Goal: Task Accomplishment & Management: Manage account settings

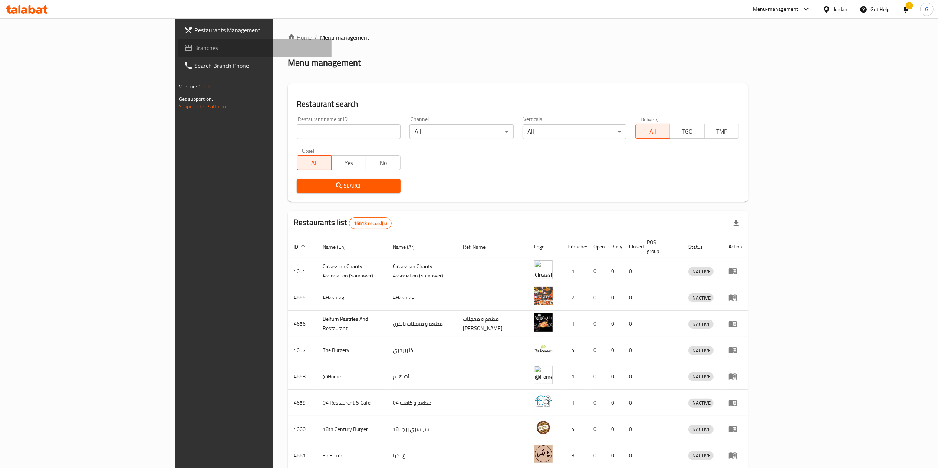
click at [194, 47] on span "Branches" at bounding box center [259, 47] width 131 height 9
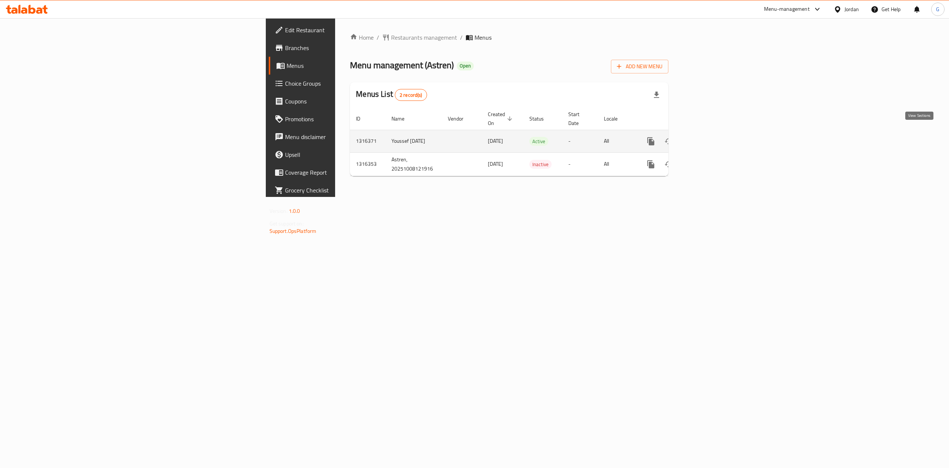
click at [709, 138] on icon "enhanced table" at bounding box center [704, 141] width 9 height 9
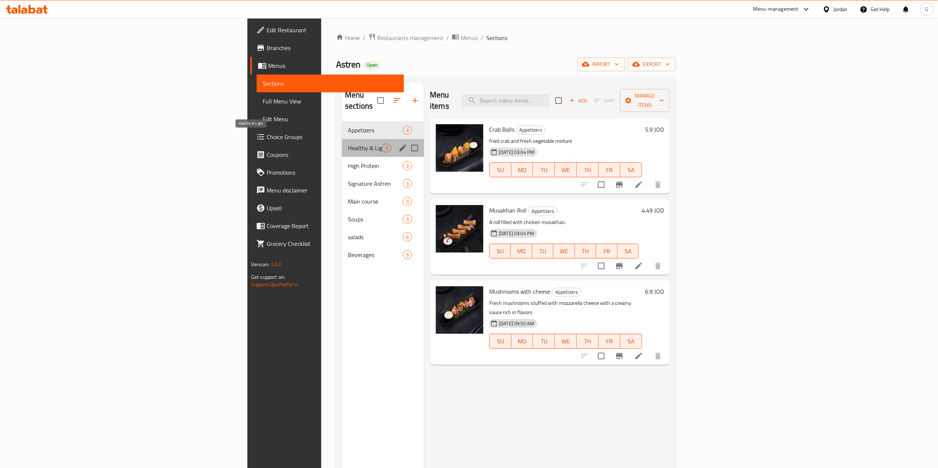
click at [348, 143] on span "Healthy & Light" at bounding box center [365, 147] width 34 height 9
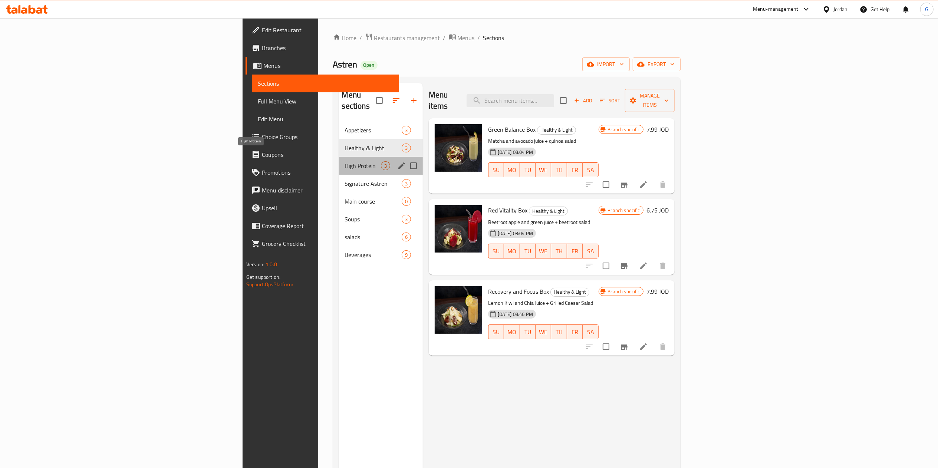
click at [345, 161] on span "High Protein" at bounding box center [363, 165] width 36 height 9
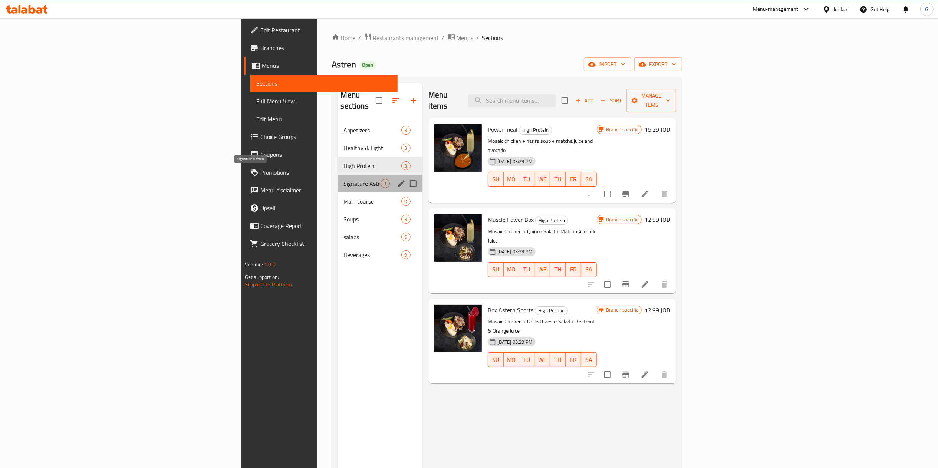
click at [344, 179] on span "Signature Astren" at bounding box center [362, 183] width 37 height 9
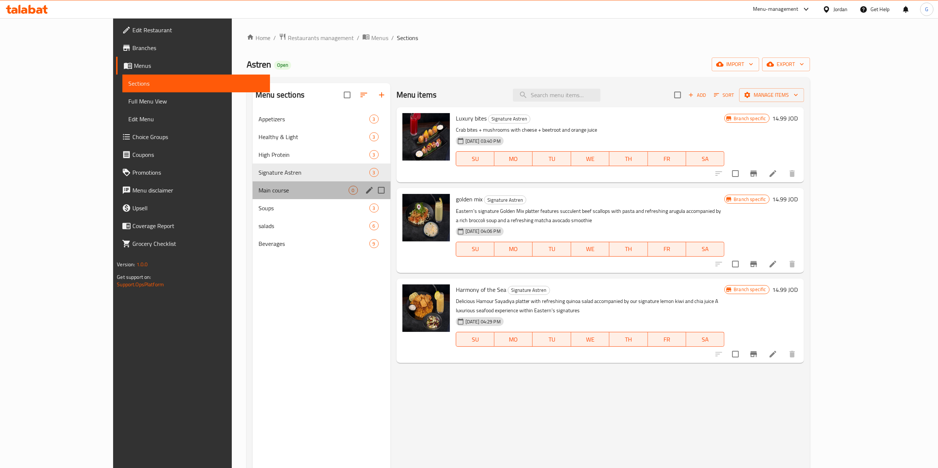
click at [252, 185] on div "Main course 0" at bounding box center [321, 190] width 138 height 18
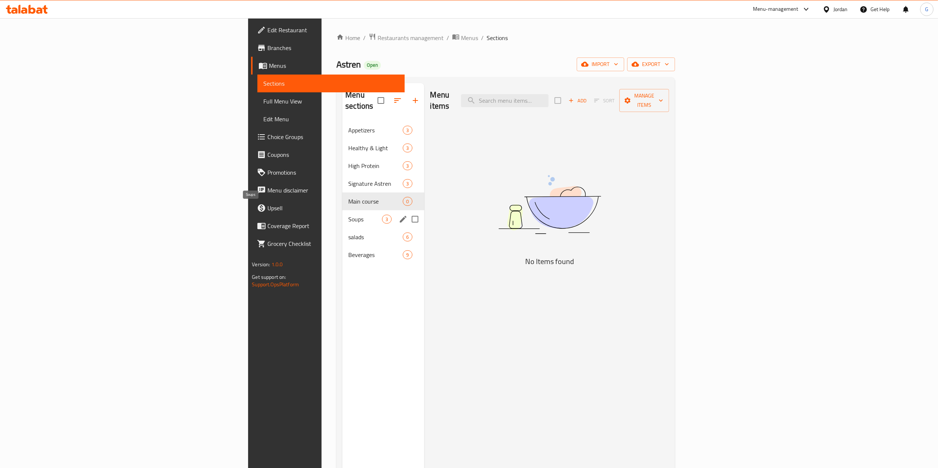
click at [348, 215] on span "Soups" at bounding box center [365, 219] width 34 height 9
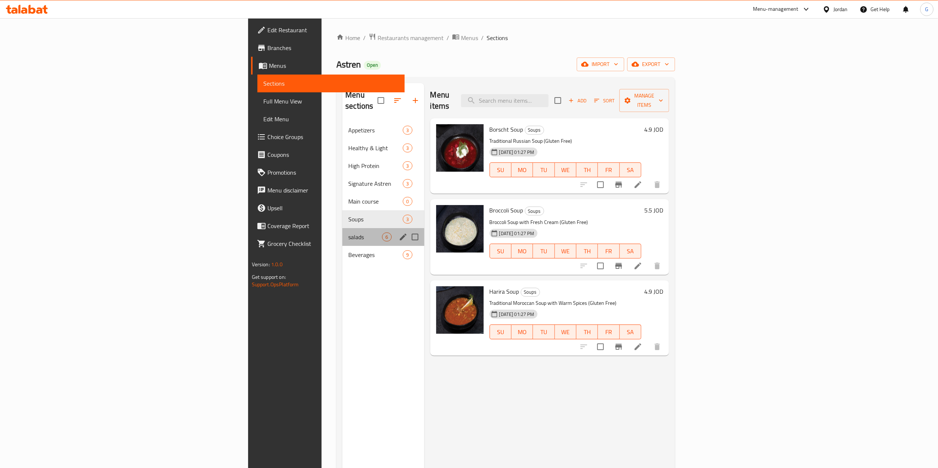
click at [342, 228] on div "salads 6" at bounding box center [383, 237] width 82 height 18
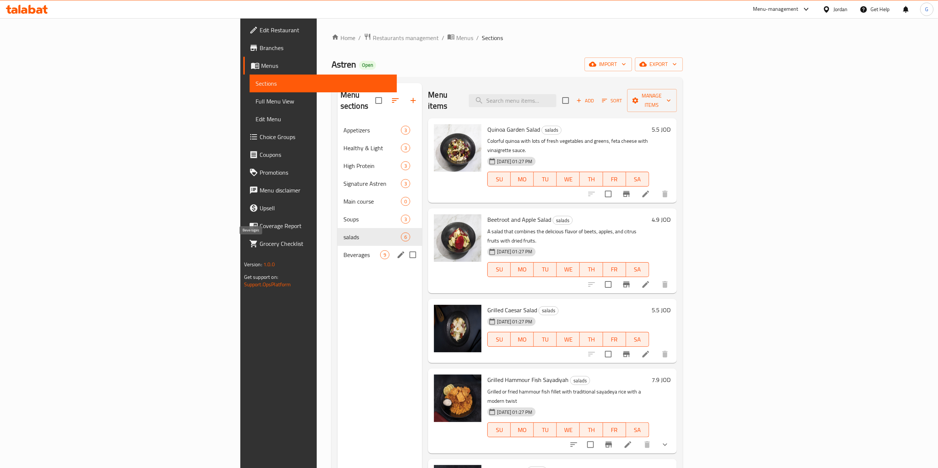
click at [343, 250] on span "Beverages" at bounding box center [361, 254] width 37 height 9
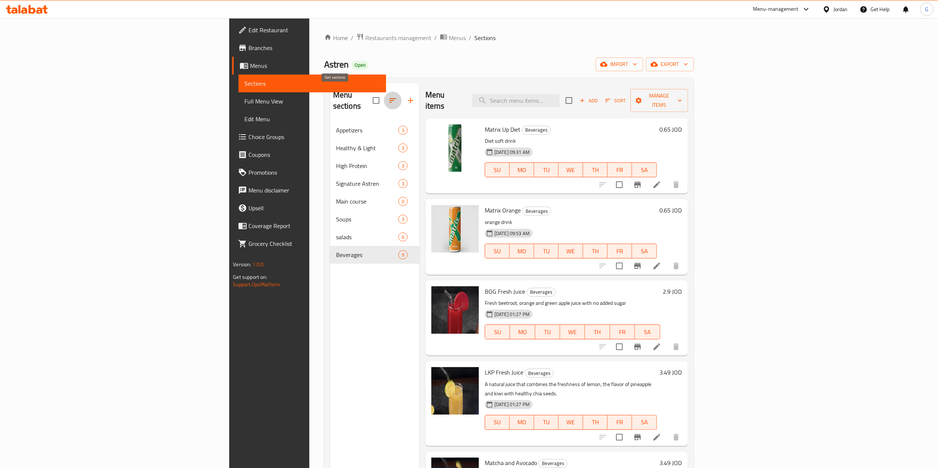
click at [384, 102] on button "button" at bounding box center [393, 101] width 18 height 18
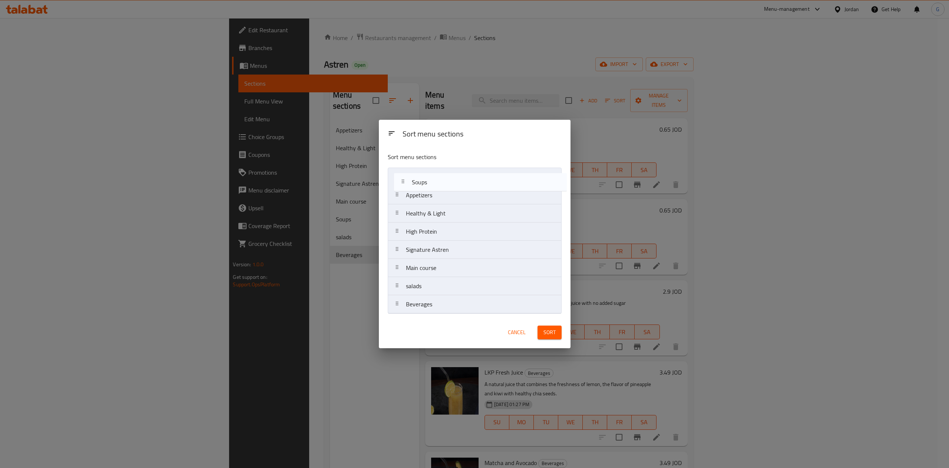
drag, startPoint x: 423, startPoint y: 268, endPoint x: 432, endPoint y: 170, distance: 99.0
click at [432, 170] on nav "Appetizers Healthy & Light High Protein Signature Astren Main course Soups sala…" at bounding box center [475, 241] width 174 height 146
drag, startPoint x: 433, startPoint y: 288, endPoint x: 429, endPoint y: 194, distance: 94.6
click at [429, 194] on nav "Soups Appetizers Healthy & Light High Protein Signature Astren Main course sala…" at bounding box center [475, 241] width 174 height 146
drag, startPoint x: 432, startPoint y: 290, endPoint x: 427, endPoint y: 233, distance: 57.3
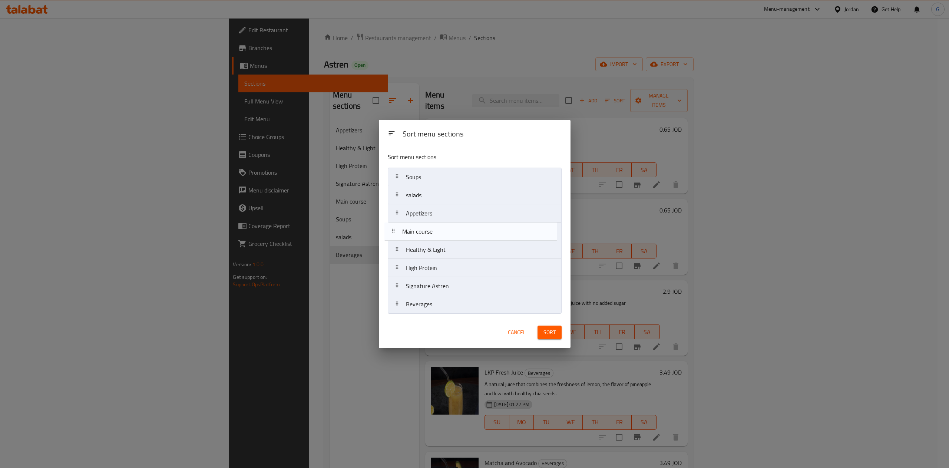
click at [427, 233] on nav "Soups salads Appetizers Healthy & Light High Protein Signature Astren Main cour…" at bounding box center [475, 241] width 174 height 146
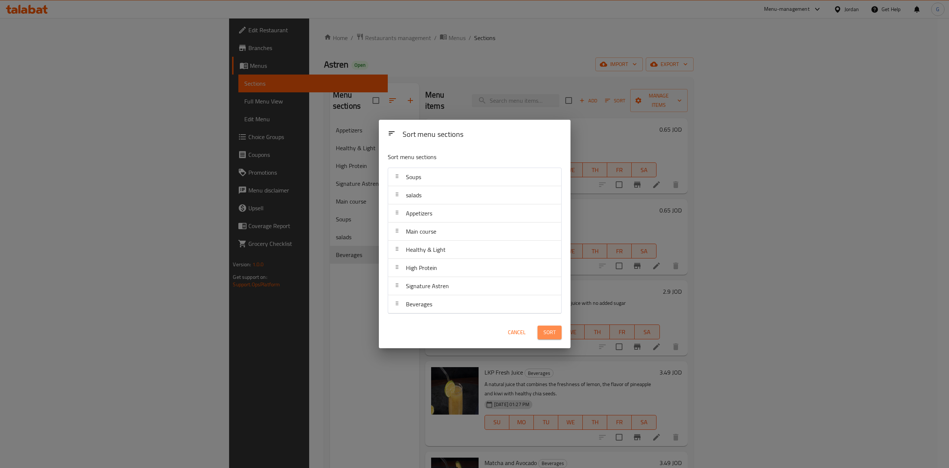
click at [556, 333] on button "Sort" at bounding box center [550, 333] width 24 height 14
click at [520, 337] on span "Cancel" at bounding box center [517, 332] width 18 height 9
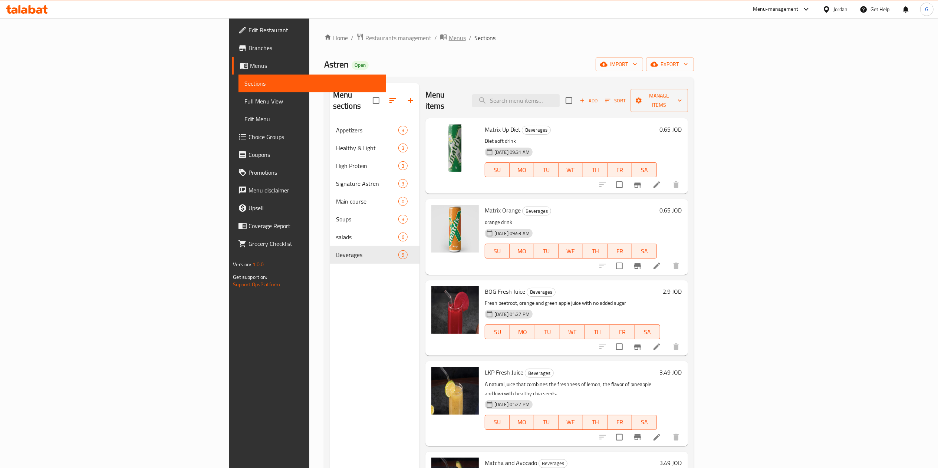
click at [449, 38] on span "Menus" at bounding box center [457, 37] width 17 height 9
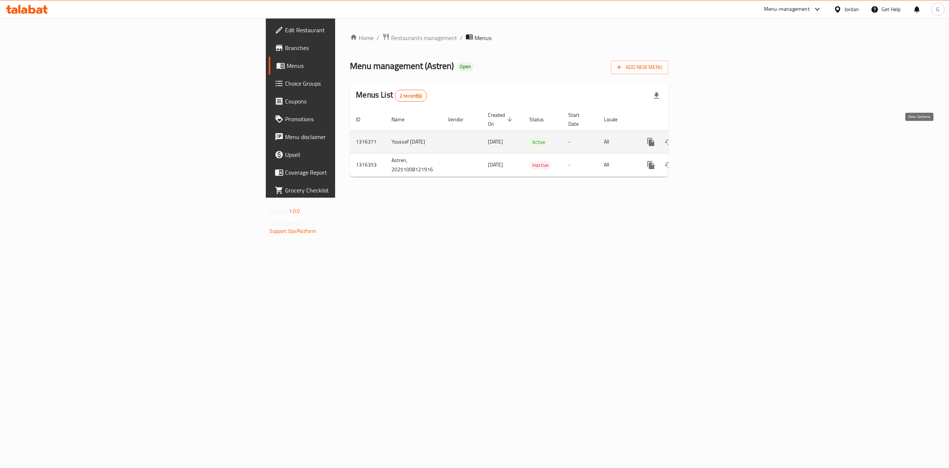
click at [713, 142] on link "enhanced table" at bounding box center [705, 142] width 18 height 18
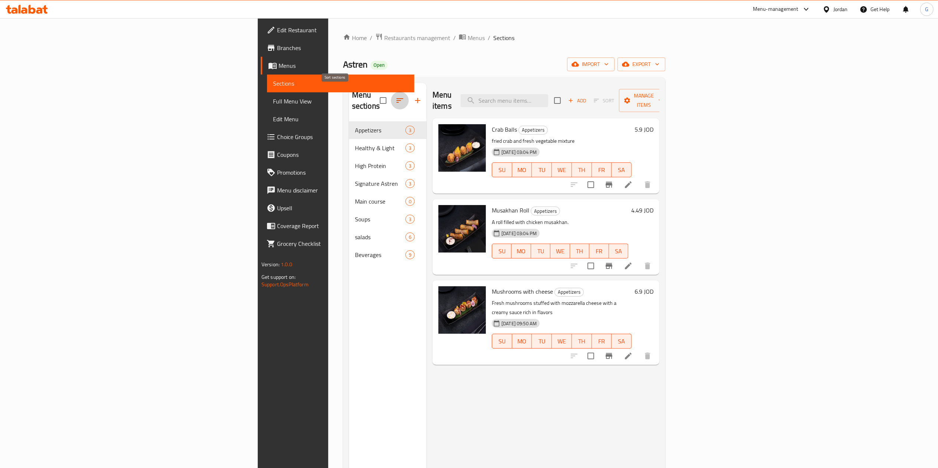
click at [391, 94] on button "button" at bounding box center [400, 101] width 18 height 18
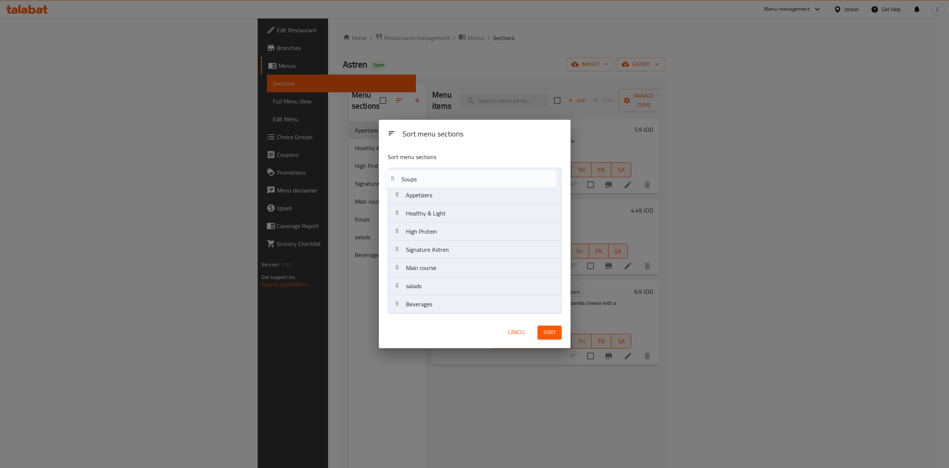
drag, startPoint x: 435, startPoint y: 274, endPoint x: 430, endPoint y: 176, distance: 98.7
click at [430, 176] on nav "Appetizers Healthy & Light High Protein Signature Astren Main course Soups sala…" at bounding box center [475, 241] width 174 height 146
drag, startPoint x: 431, startPoint y: 292, endPoint x: 427, endPoint y: 192, distance: 99.8
click at [427, 192] on nav "Soups Appetizers Healthy & Light High Protein Signature Astren Main course sala…" at bounding box center [475, 241] width 174 height 146
drag, startPoint x: 434, startPoint y: 290, endPoint x: 429, endPoint y: 227, distance: 63.6
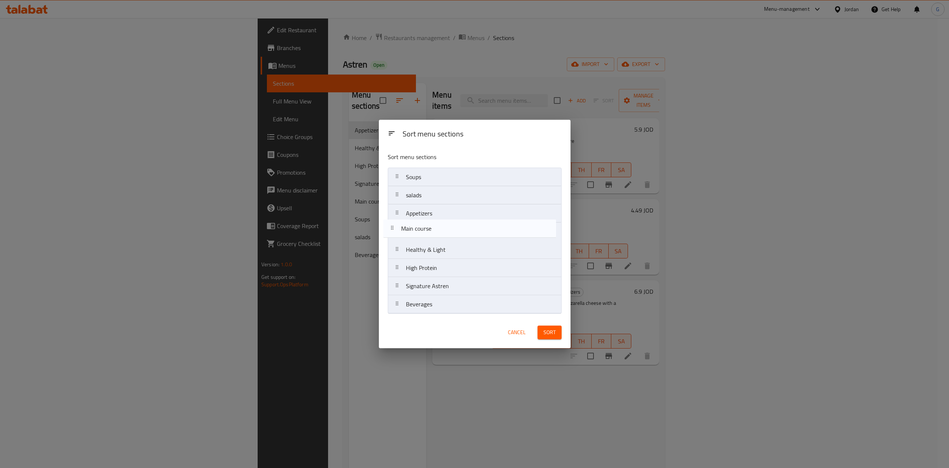
click at [429, 227] on nav "Soups salads Appetizers Healthy & Light High Protein Signature Astren Main cour…" at bounding box center [475, 241] width 174 height 146
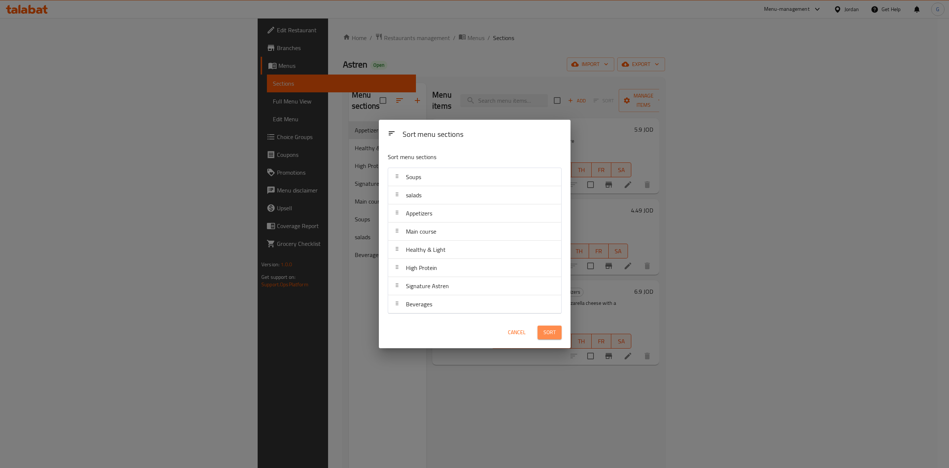
click at [550, 338] on button "Sort" at bounding box center [550, 333] width 24 height 14
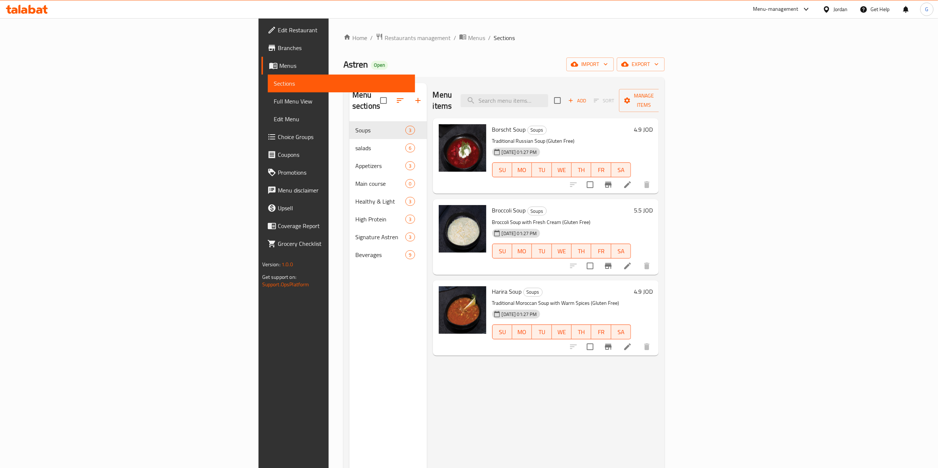
click at [32, 10] on icon at bounding box center [27, 9] width 42 height 9
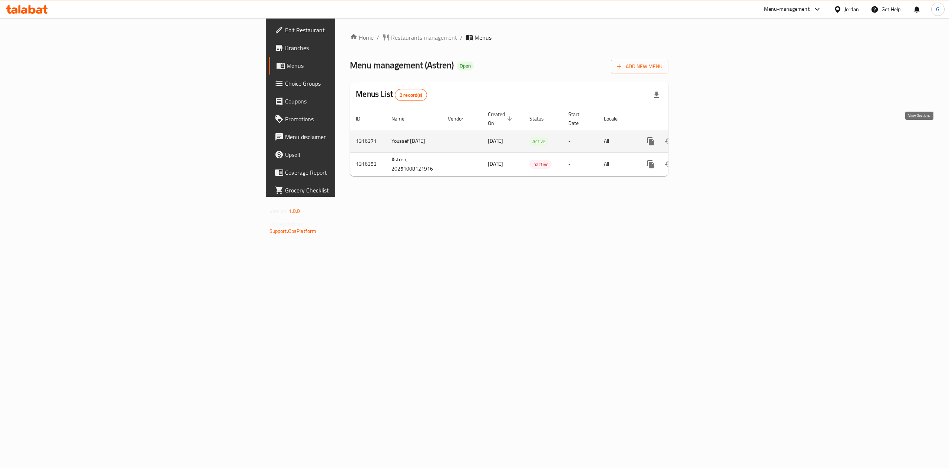
click at [713, 132] on link "enhanced table" at bounding box center [705, 141] width 18 height 18
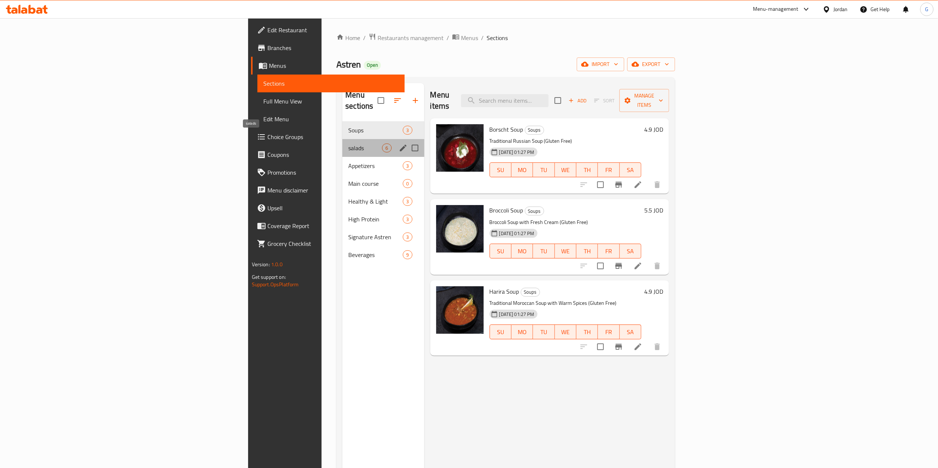
click at [348, 143] on span "salads" at bounding box center [365, 147] width 34 height 9
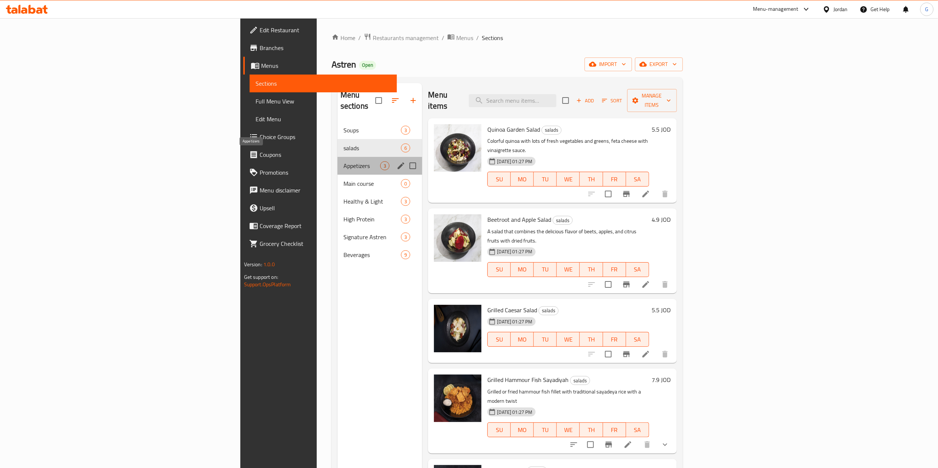
click at [343, 161] on span "Appetizers" at bounding box center [361, 165] width 37 height 9
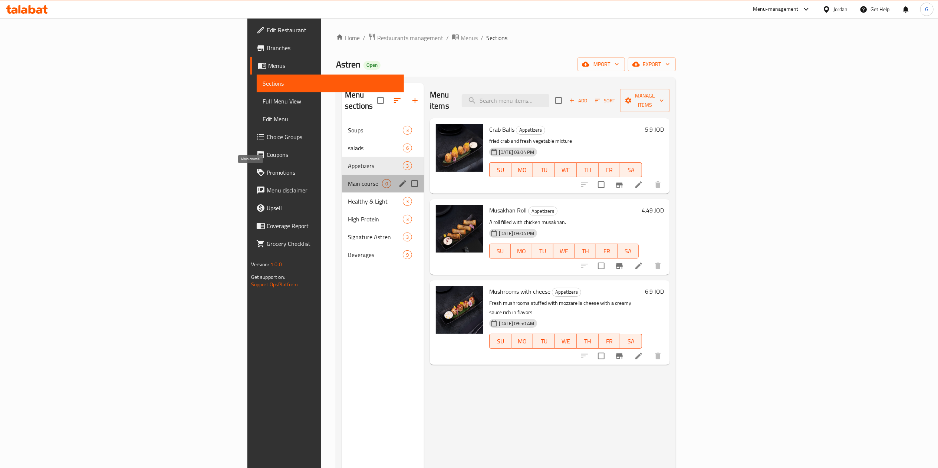
click at [348, 179] on span "Main course" at bounding box center [365, 183] width 34 height 9
